Goal: Find specific page/section: Find specific page/section

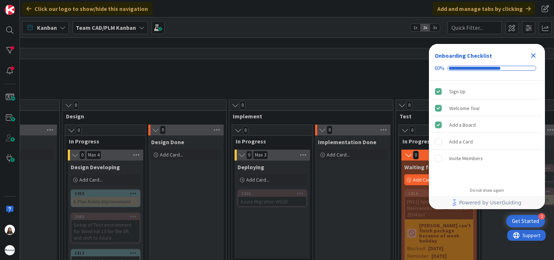
scroll to position [399, 228]
click at [93, 191] on div "1958" at bounding box center [107, 193] width 65 height 5
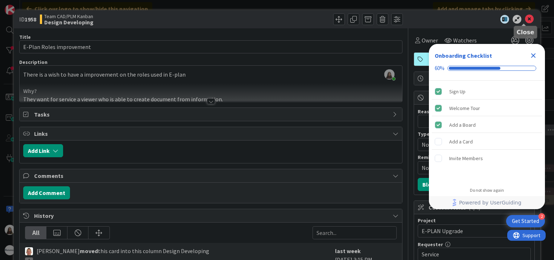
click at [525, 22] on icon at bounding box center [529, 19] width 9 height 9
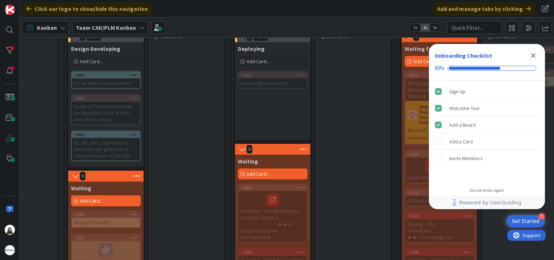
scroll to position [503, 228]
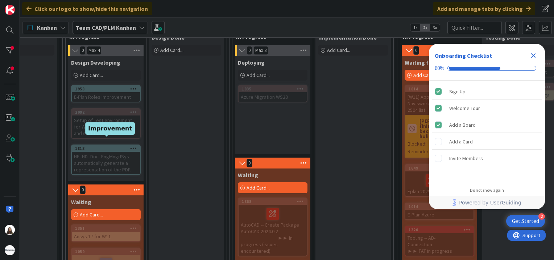
click at [90, 146] on div "1813" at bounding box center [107, 148] width 65 height 5
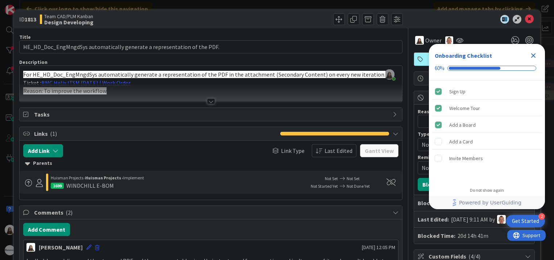
click at [91, 184] on div "WINDCHILL E-BOM" at bounding box center [90, 185] width 48 height 9
click at [54, 186] on div "1699" at bounding box center [57, 185] width 13 height 6
click at [52, 185] on div "1699" at bounding box center [57, 185] width 13 height 6
drag, startPoint x: 63, startPoint y: 185, endPoint x: 45, endPoint y: 185, distance: 17.8
click at [45, 185] on div "[PERSON_NAME] Projects › [PERSON_NAME] Projects › Implement 1699 WINDCHILL E-BOM" at bounding box center [161, 181] width 277 height 17
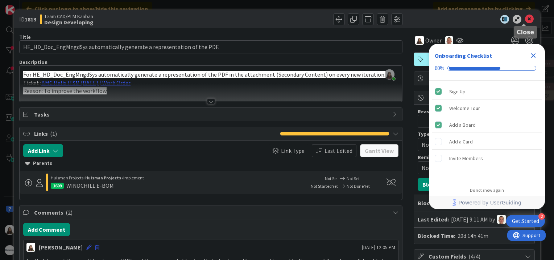
click at [526, 16] on icon at bounding box center [529, 19] width 9 height 9
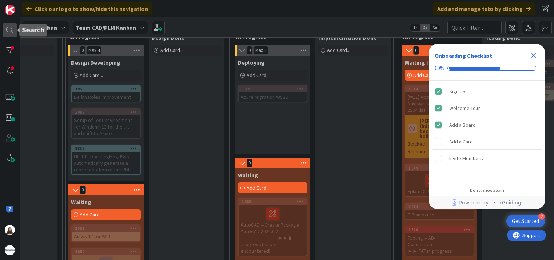
click at [6, 32] on div at bounding box center [10, 30] width 15 height 15
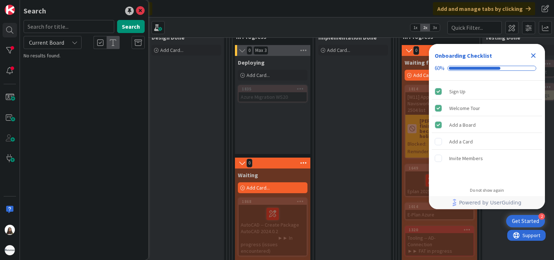
click at [60, 22] on input "text" at bounding box center [69, 26] width 91 height 13
click at [60, 22] on input "1699" at bounding box center [69, 26] width 91 height 13
type input "1"
click at [140, 9] on icon at bounding box center [140, 11] width 9 height 9
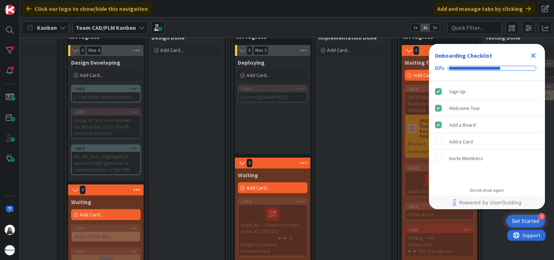
click at [137, 22] on div "Team CAD/PLM Kanban" at bounding box center [110, 27] width 75 height 13
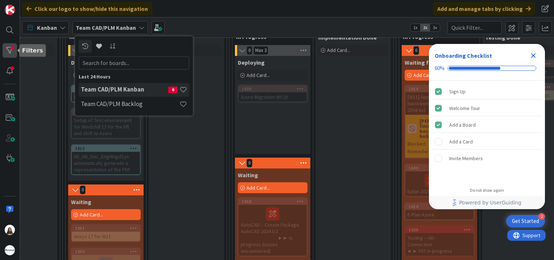
click at [11, 46] on div at bounding box center [10, 50] width 15 height 15
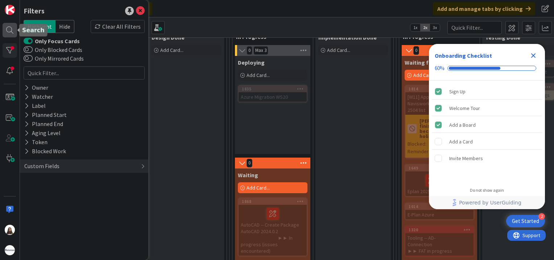
click at [6, 32] on div at bounding box center [10, 30] width 15 height 15
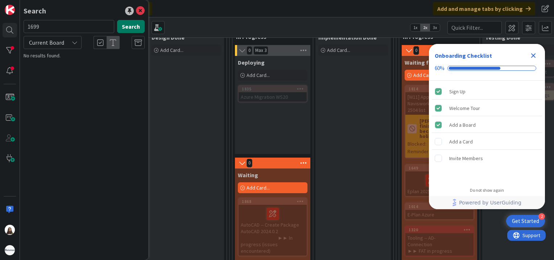
click at [131, 26] on button "Search" at bounding box center [131, 26] width 28 height 13
click at [74, 41] on icon at bounding box center [75, 43] width 6 height 6
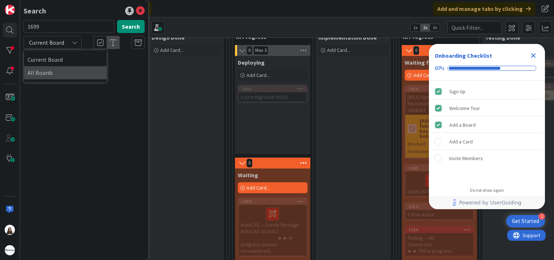
click at [65, 73] on span "All Boards" at bounding box center [65, 72] width 75 height 11
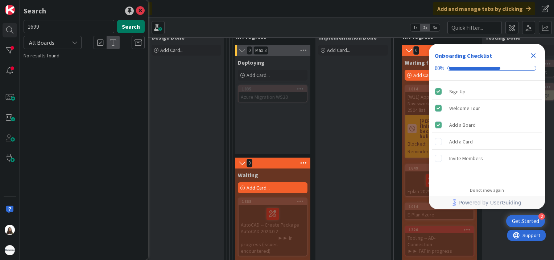
click at [128, 28] on button "Search" at bounding box center [131, 26] width 28 height 13
click at [535, 57] on icon "Close Checklist" at bounding box center [533, 55] width 5 height 5
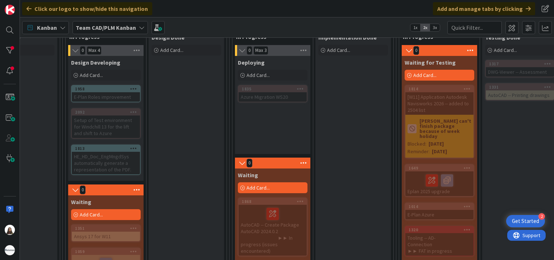
click at [103, 145] on div "1813" at bounding box center [106, 148] width 68 height 7
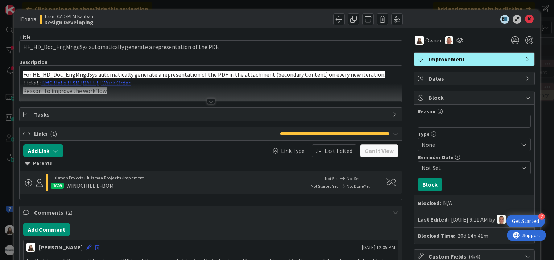
click at [79, 182] on div "WINDCHILL E-BOM" at bounding box center [90, 185] width 48 height 9
click at [35, 184] on span at bounding box center [39, 182] width 10 height 10
click at [90, 184] on div "WINDCHILL E-BOM" at bounding box center [90, 185] width 48 height 9
drag, startPoint x: 90, startPoint y: 184, endPoint x: 107, endPoint y: 189, distance: 18.1
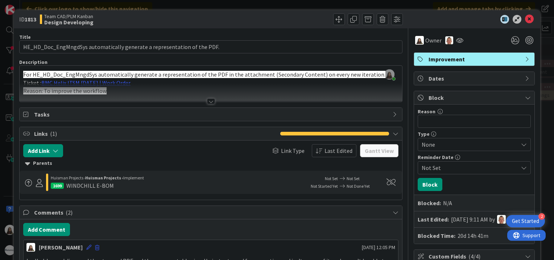
click at [107, 189] on div "[PERSON_NAME] Projects › [PERSON_NAME] Projects › Implement 1699 WINDCHILL E-BOM" at bounding box center [176, 182] width 250 height 17
click at [78, 184] on div "WINDCHILL E-BOM" at bounding box center [90, 185] width 48 height 9
click at [525, 76] on icon at bounding box center [528, 78] width 6 height 6
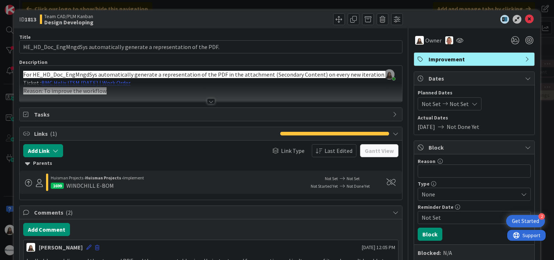
click at [525, 76] on icon at bounding box center [528, 78] width 6 height 6
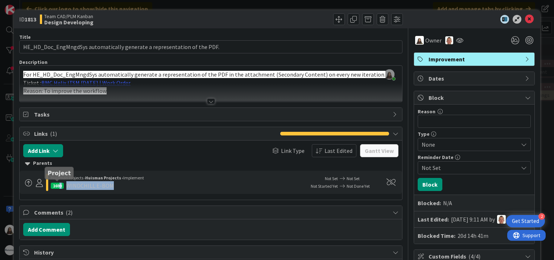
drag, startPoint x: 119, startPoint y: 188, endPoint x: 61, endPoint y: 183, distance: 58.2
click at [61, 183] on div "1699 WINDCHILL E-BOM" at bounding box center [176, 185] width 250 height 9
click at [61, 183] on div "1699" at bounding box center [57, 185] width 13 height 6
drag, startPoint x: 61, startPoint y: 183, endPoint x: 36, endPoint y: 182, distance: 24.7
click at [36, 182] on icon at bounding box center [39, 183] width 7 height 8
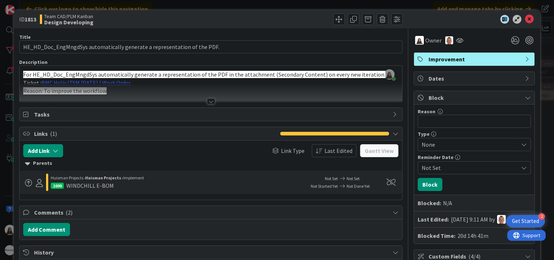
click at [82, 183] on div "WINDCHILL E-BOM" at bounding box center [90, 185] width 48 height 9
click at [120, 187] on div "1699 WINDCHILL E-BOM" at bounding box center [176, 185] width 250 height 9
click at [31, 181] on span at bounding box center [28, 182] width 7 height 7
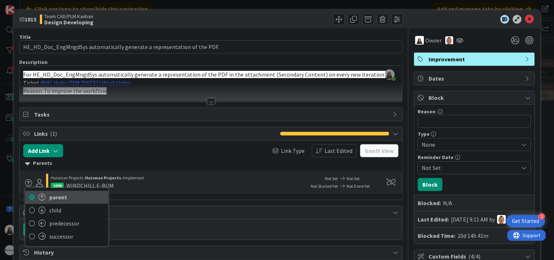
click at [62, 197] on span "parent" at bounding box center [76, 197] width 55 height 11
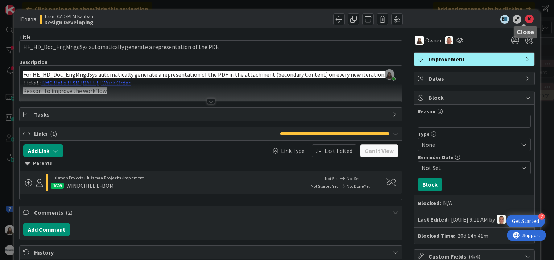
click at [526, 17] on icon at bounding box center [529, 19] width 9 height 9
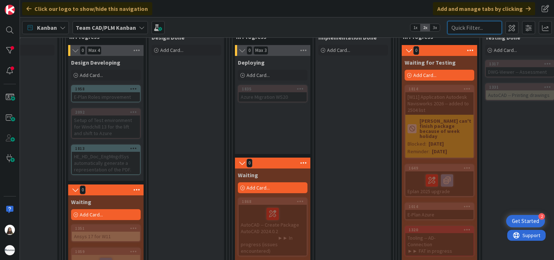
click at [463, 26] on input "text" at bounding box center [475, 27] width 54 height 13
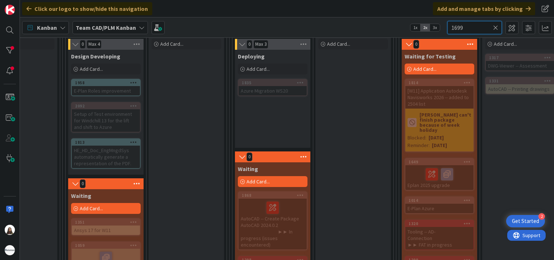
scroll to position [503, 228]
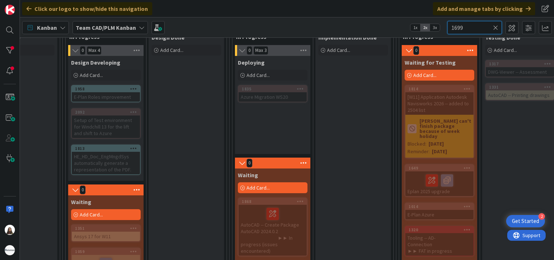
type input "1699"
click at [83, 146] on div "1813" at bounding box center [107, 148] width 65 height 5
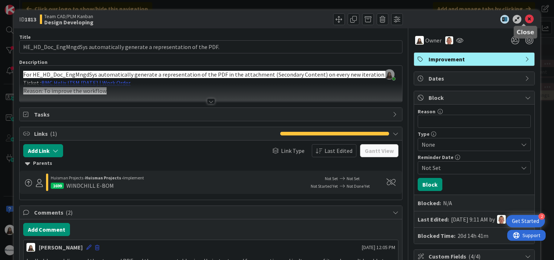
click at [525, 16] on icon at bounding box center [529, 19] width 9 height 9
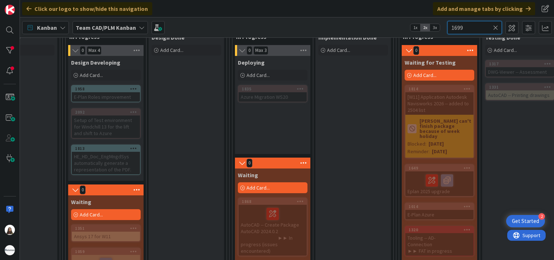
click at [466, 24] on input "1699" at bounding box center [475, 27] width 54 height 13
click at [142, 27] on icon at bounding box center [142, 28] width 6 height 6
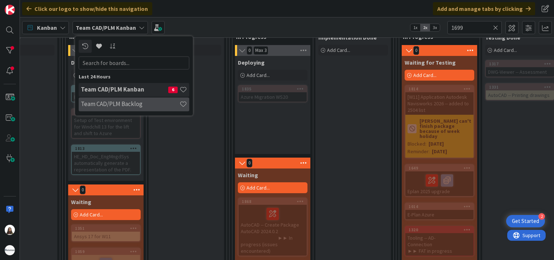
click at [131, 101] on h4 "Team CAD/PLM Backlog" at bounding box center [130, 103] width 99 height 7
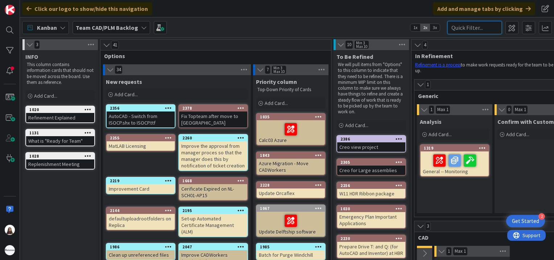
click at [481, 28] on input "text" at bounding box center [475, 27] width 54 height 13
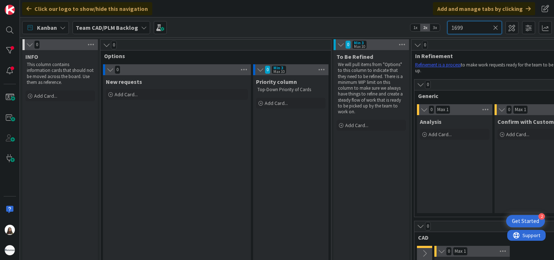
type input "1699"
click at [498, 29] on div "1699" at bounding box center [475, 27] width 54 height 13
click at [498, 29] on icon at bounding box center [495, 27] width 5 height 7
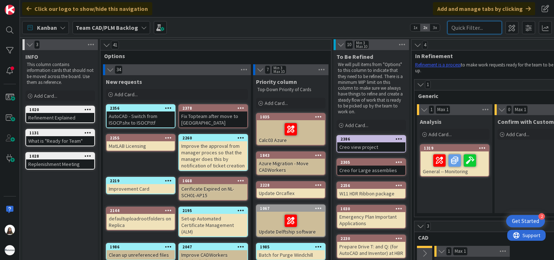
click at [470, 26] on input "text" at bounding box center [475, 27] width 54 height 13
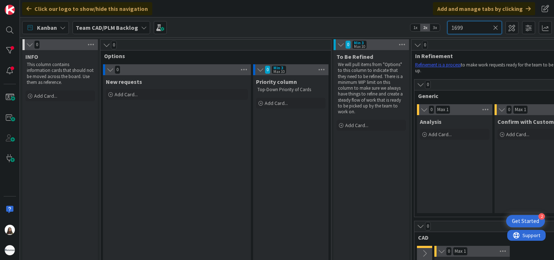
type input "1699"
click at [141, 27] on icon at bounding box center [144, 28] width 6 height 6
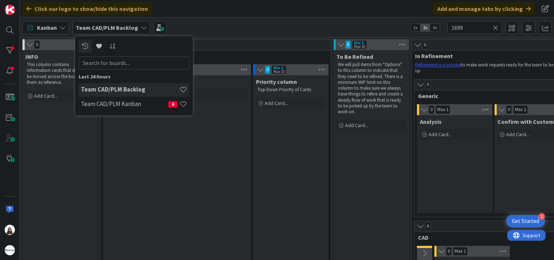
click at [156, 91] on h4 "Team CAD/PLM Backlog" at bounding box center [130, 89] width 99 height 7
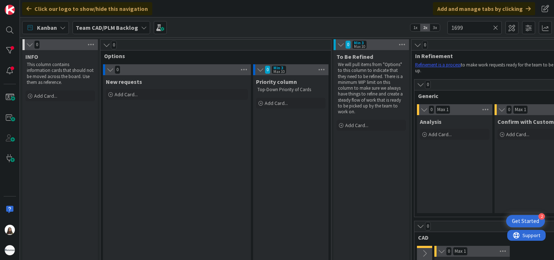
click at [361, 46] on div "Max 10" at bounding box center [359, 47] width 11 height 4
click at [400, 45] on icon at bounding box center [402, 44] width 9 height 11
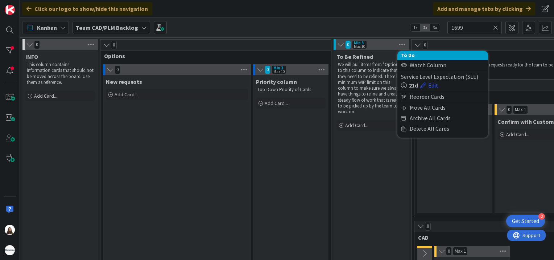
click at [341, 46] on icon at bounding box center [341, 44] width 8 height 7
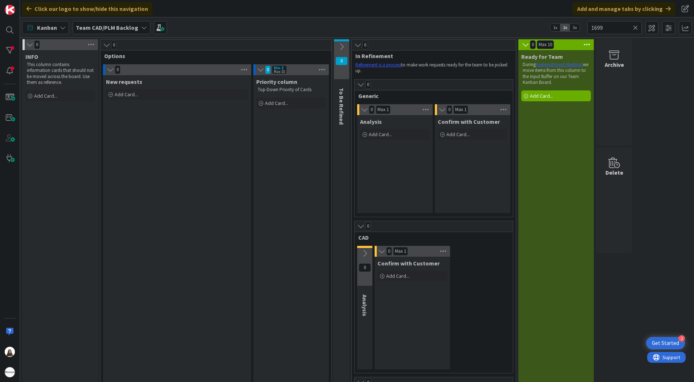
click at [143, 24] on div "Team CAD/PLM Backlog" at bounding box center [112, 27] width 78 height 13
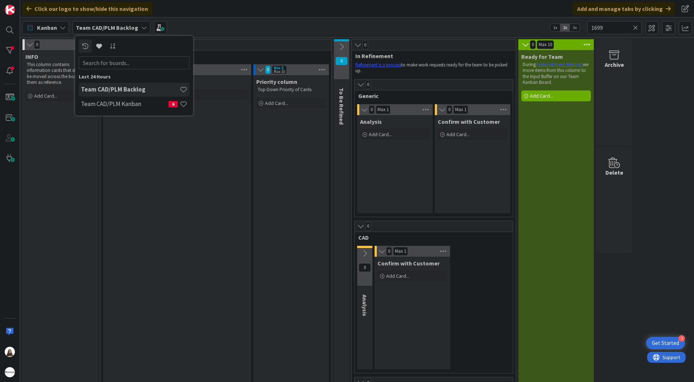
click at [120, 86] on h4 "Team CAD/PLM Backlog" at bounding box center [130, 89] width 99 height 7
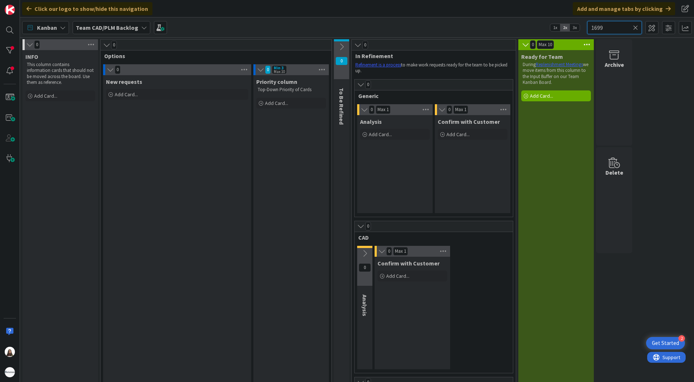
click at [615, 26] on input "1699" at bounding box center [614, 27] width 54 height 13
drag, startPoint x: 614, startPoint y: 27, endPoint x: 590, endPoint y: 29, distance: 24.7
click at [590, 29] on input "1699" at bounding box center [614, 27] width 54 height 13
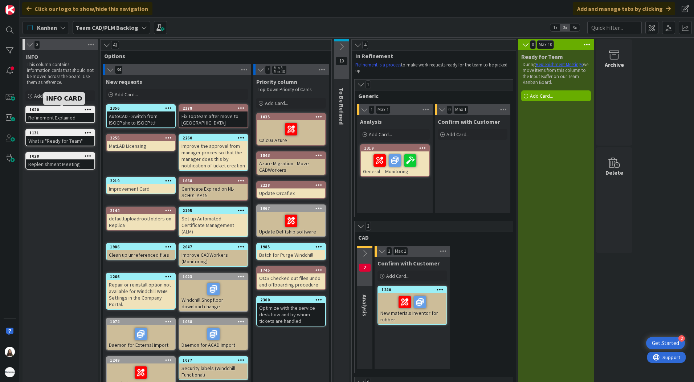
click at [47, 110] on div "1020" at bounding box center [61, 109] width 65 height 5
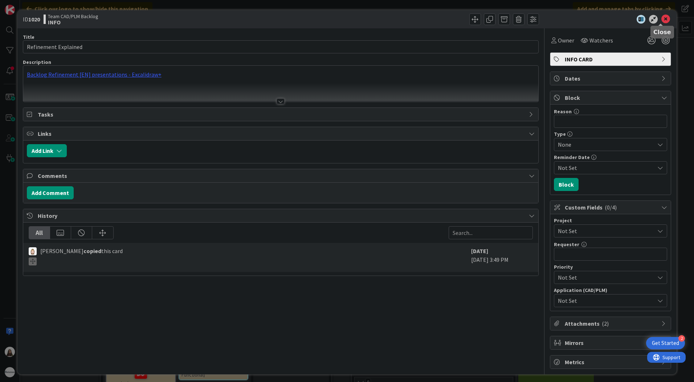
click at [661, 21] on icon at bounding box center [665, 19] width 9 height 9
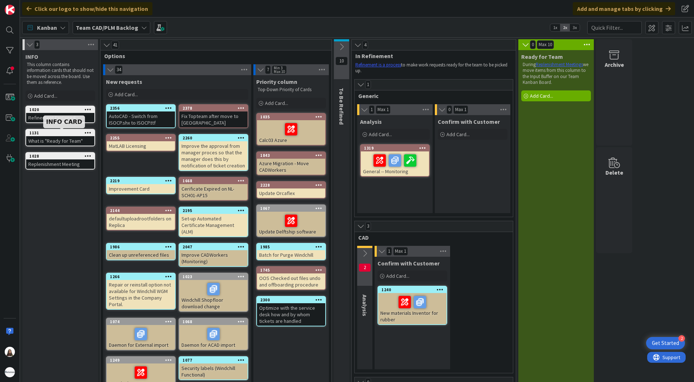
click at [46, 132] on div "1131" at bounding box center [61, 132] width 65 height 5
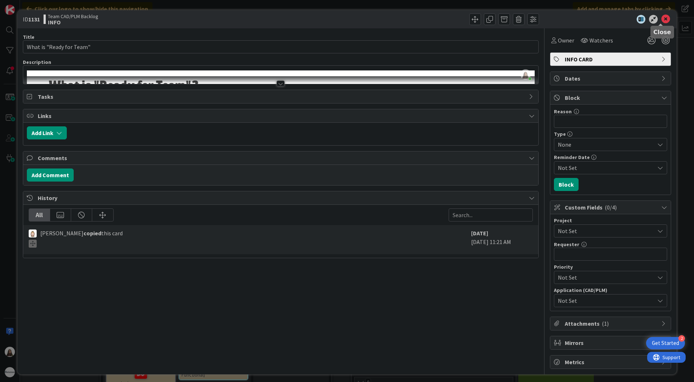
click at [661, 18] on icon at bounding box center [665, 19] width 9 height 9
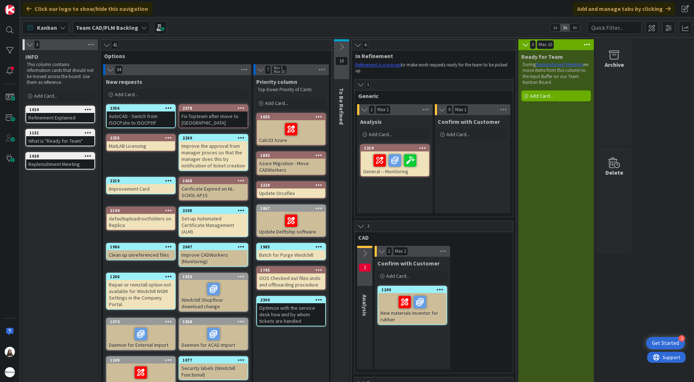
click at [211, 356] on div "1077 Security labels (Windchill Functional)" at bounding box center [213, 368] width 70 height 24
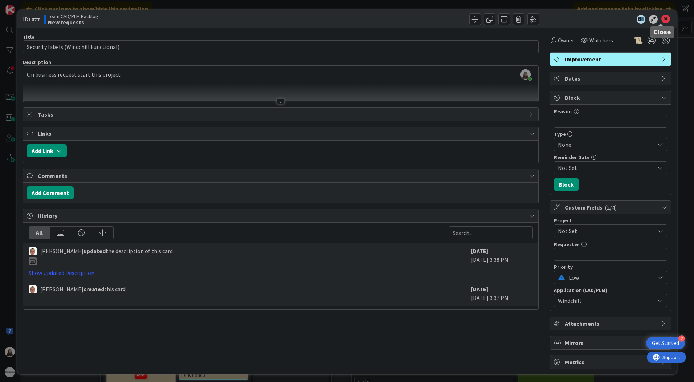
click at [661, 18] on icon at bounding box center [665, 19] width 9 height 9
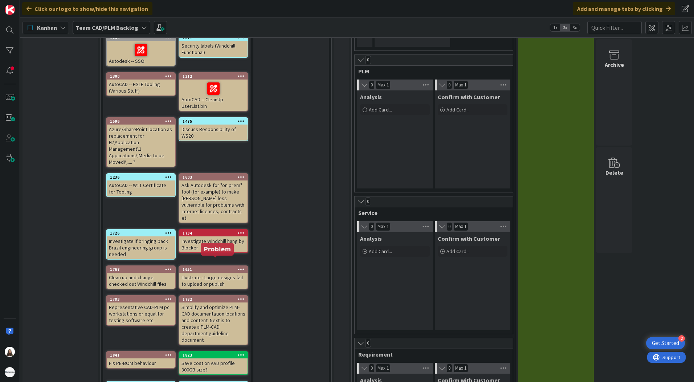
scroll to position [399, 0]
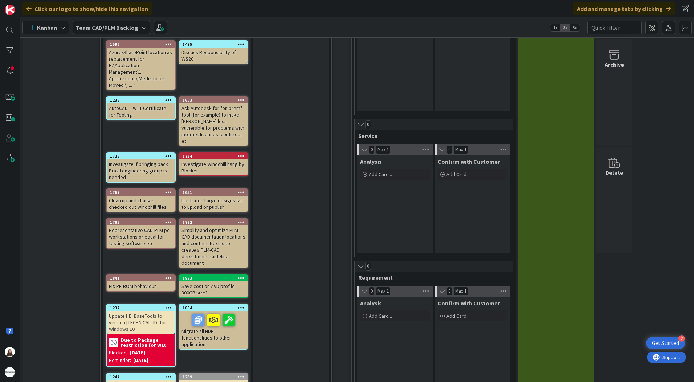
click at [650, 127] on div "3 INFO This column contains information cards that should not be moved across t…" at bounding box center [356, 44] width 671 height 809
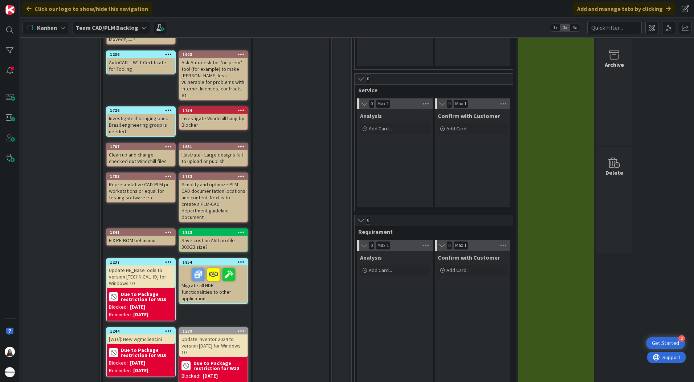
scroll to position [447, 0]
